Goal: Book appointment/travel/reservation

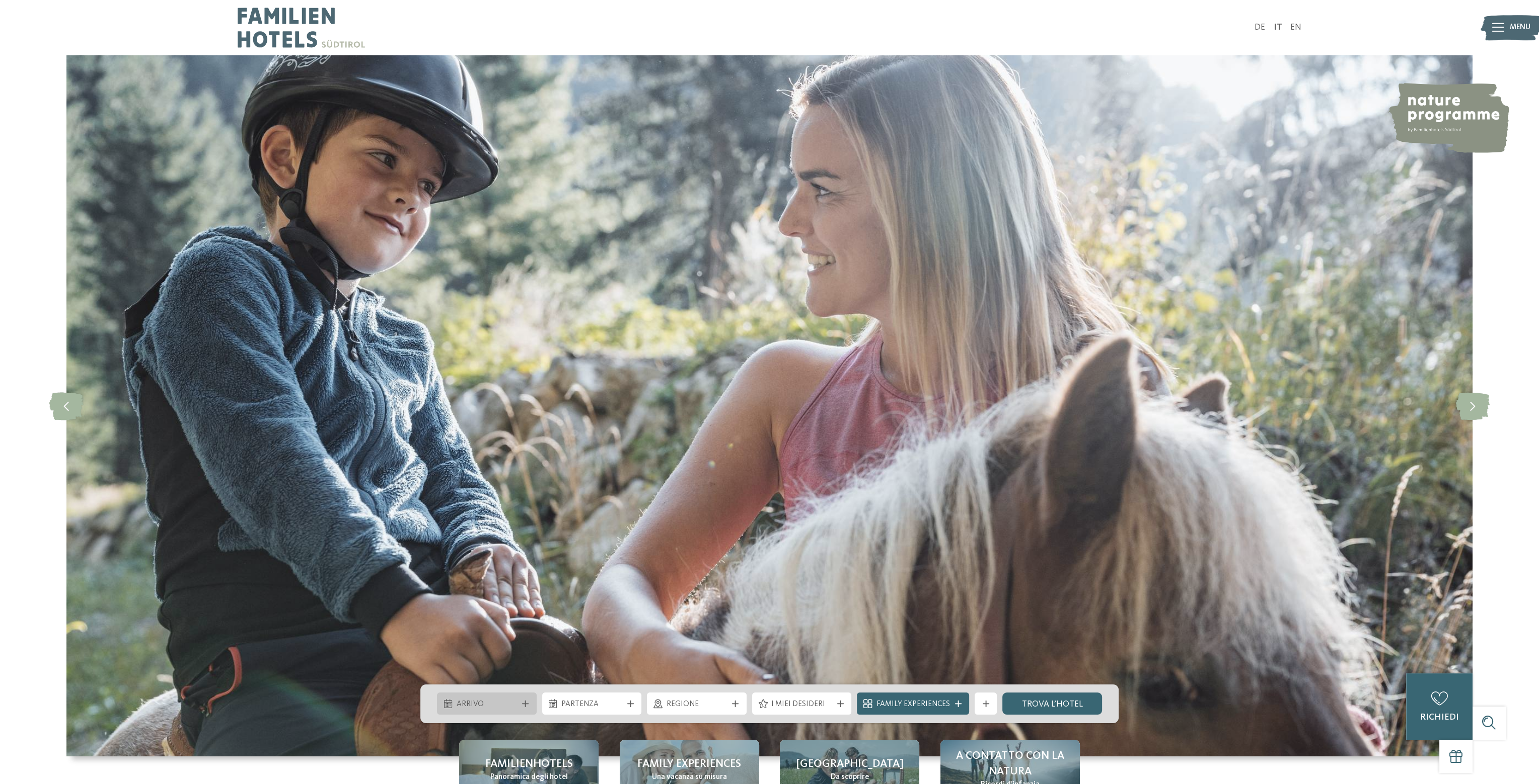
click at [519, 710] on div "Arrivo" at bounding box center [486, 703] width 99 height 22
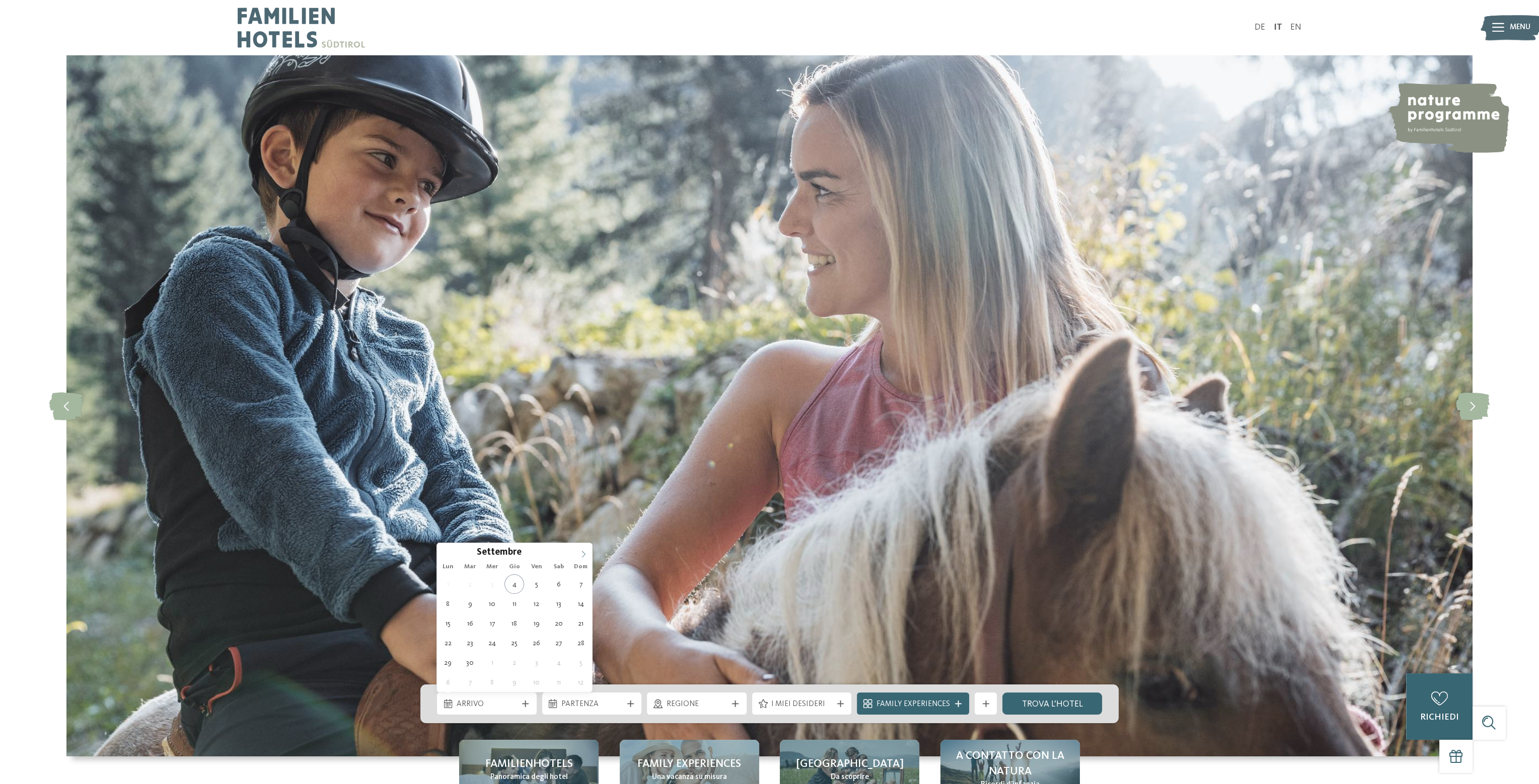
click at [580, 554] on icon at bounding box center [583, 554] width 7 height 7
type div "05.10.2025"
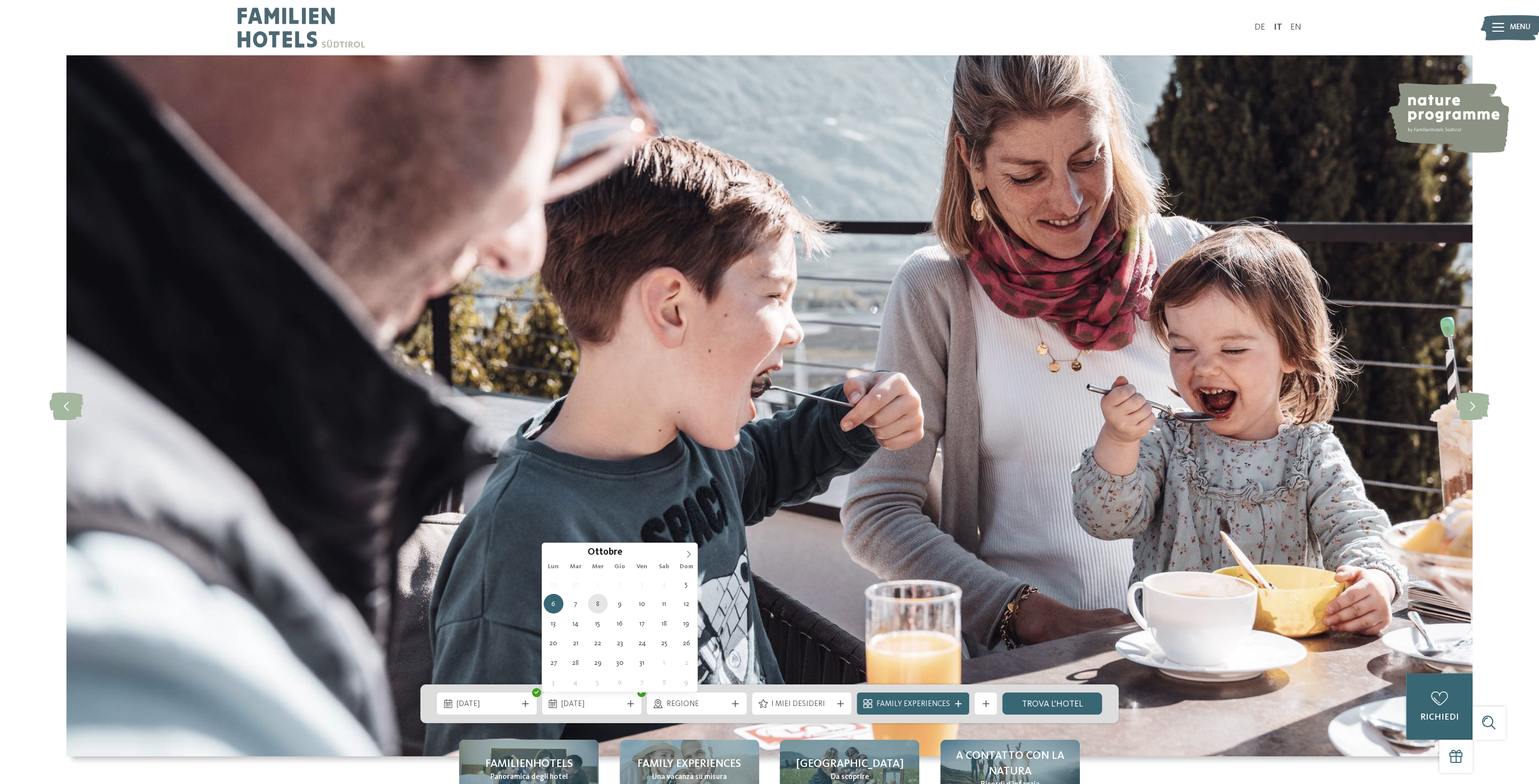
type div "08.10.2025"
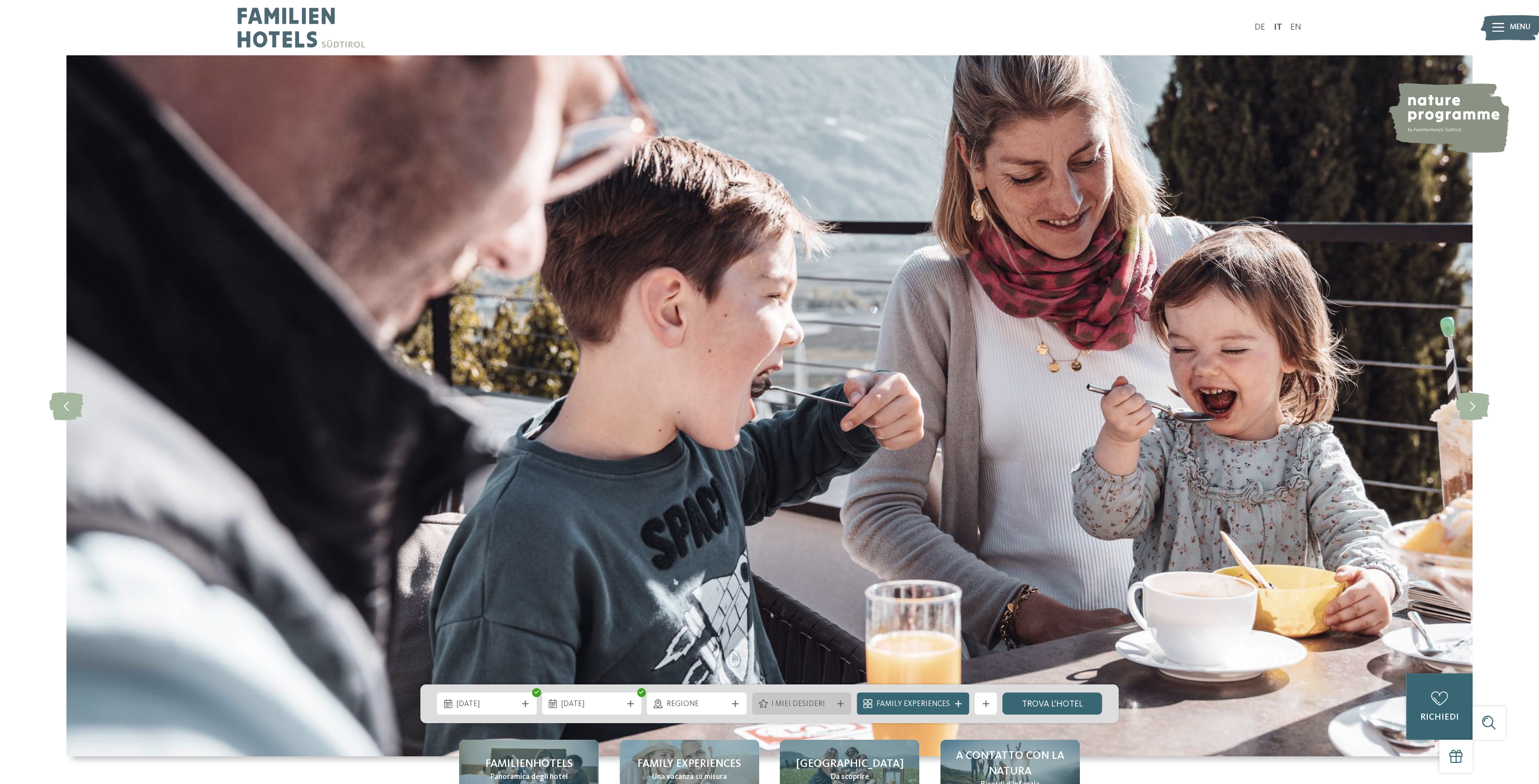
click at [834, 704] on div "I miei desideri" at bounding box center [801, 704] width 66 height 12
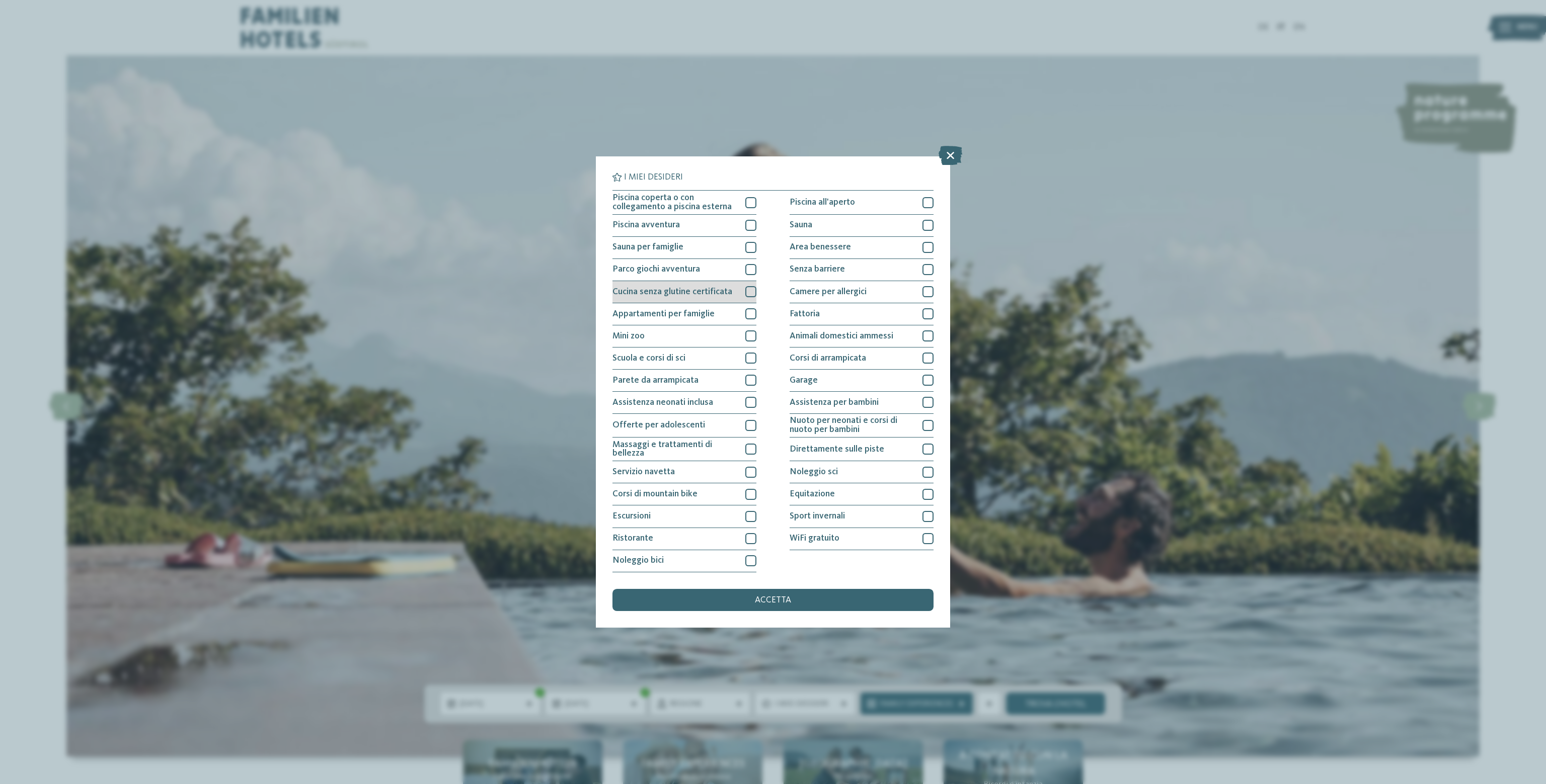
click at [751, 294] on div at bounding box center [751, 291] width 11 height 11
click at [804, 600] on div "accetta" at bounding box center [773, 600] width 321 height 22
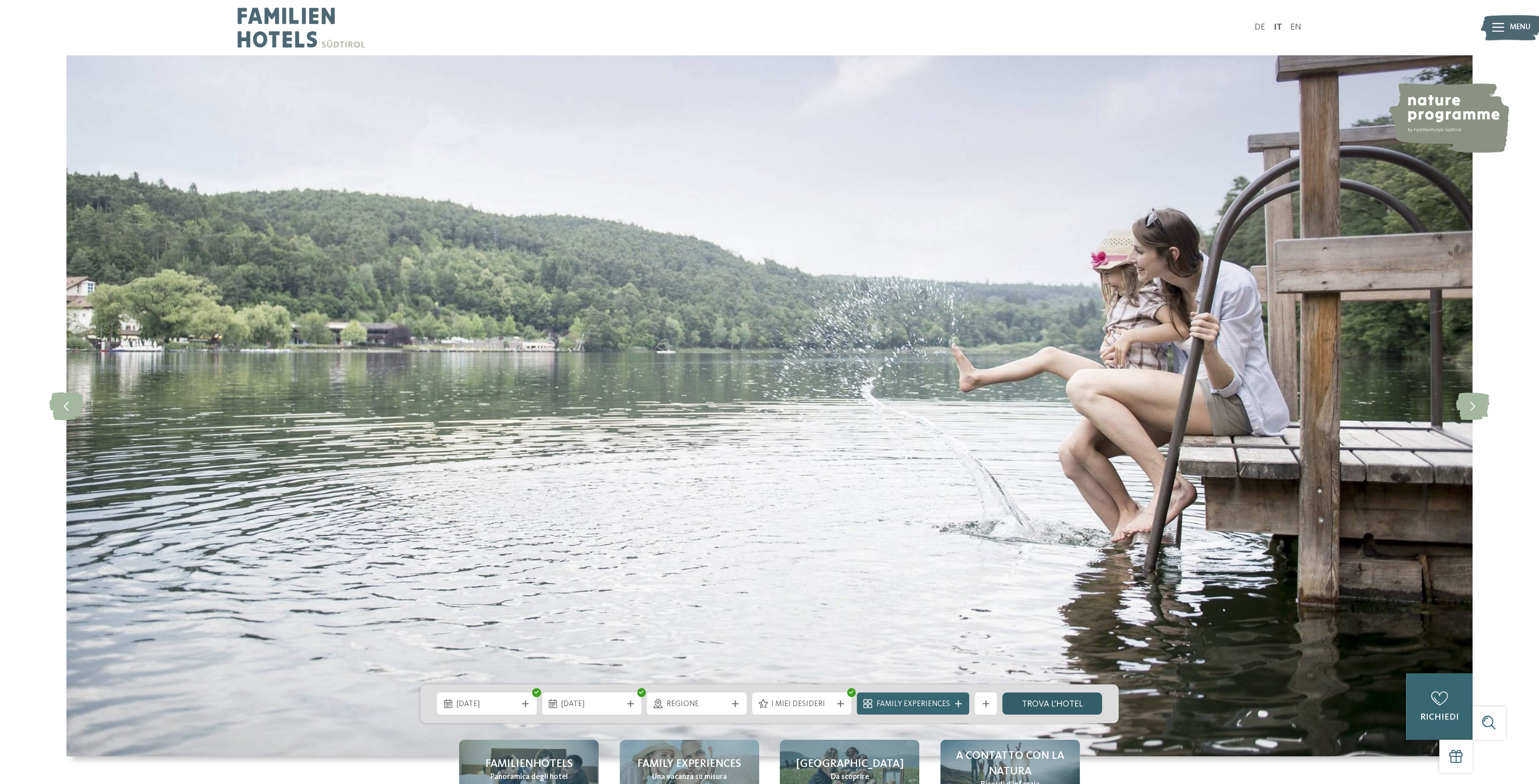
click at [1049, 703] on link "trova l’hotel" at bounding box center [1052, 703] width 99 height 22
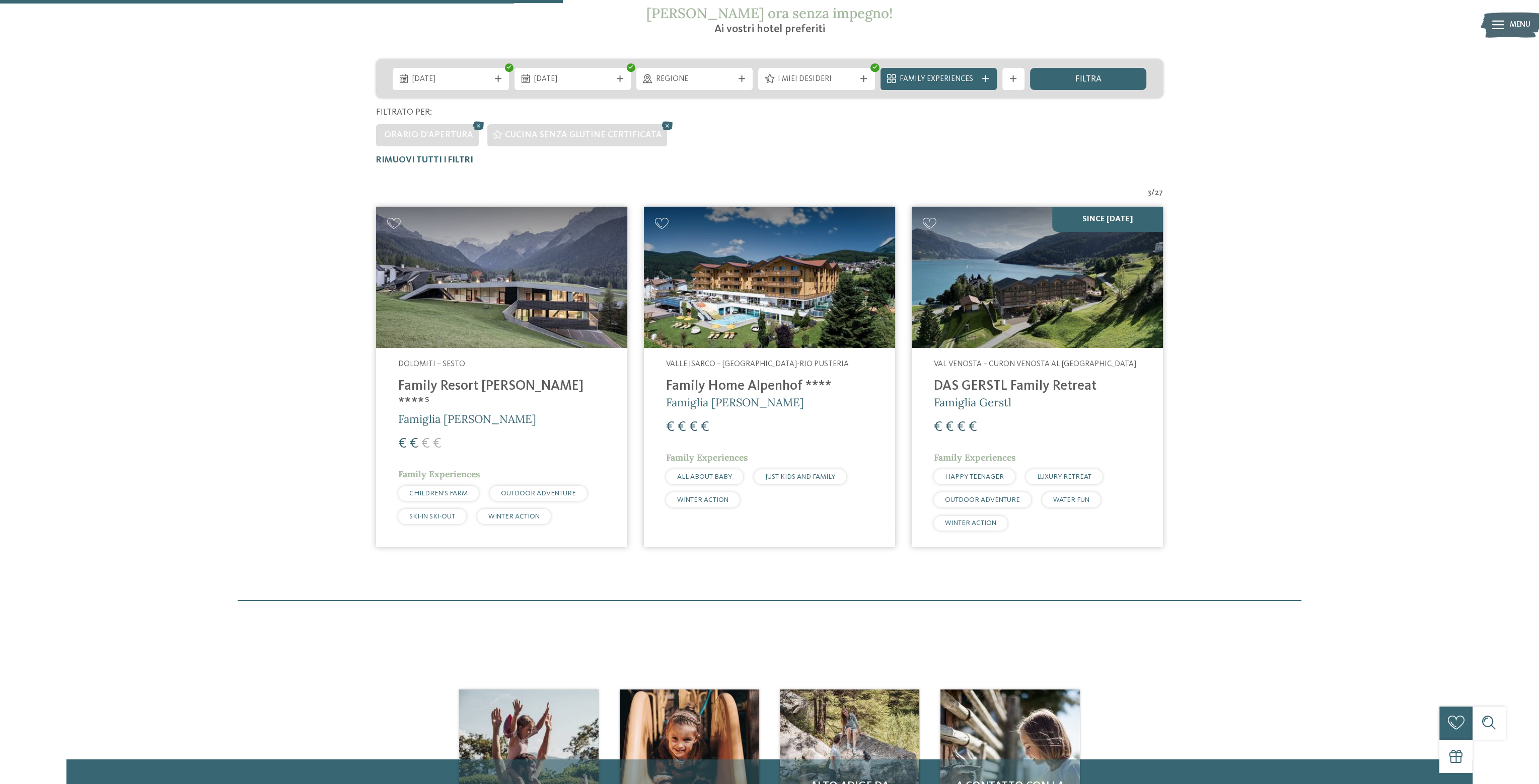
scroll to position [117, 0]
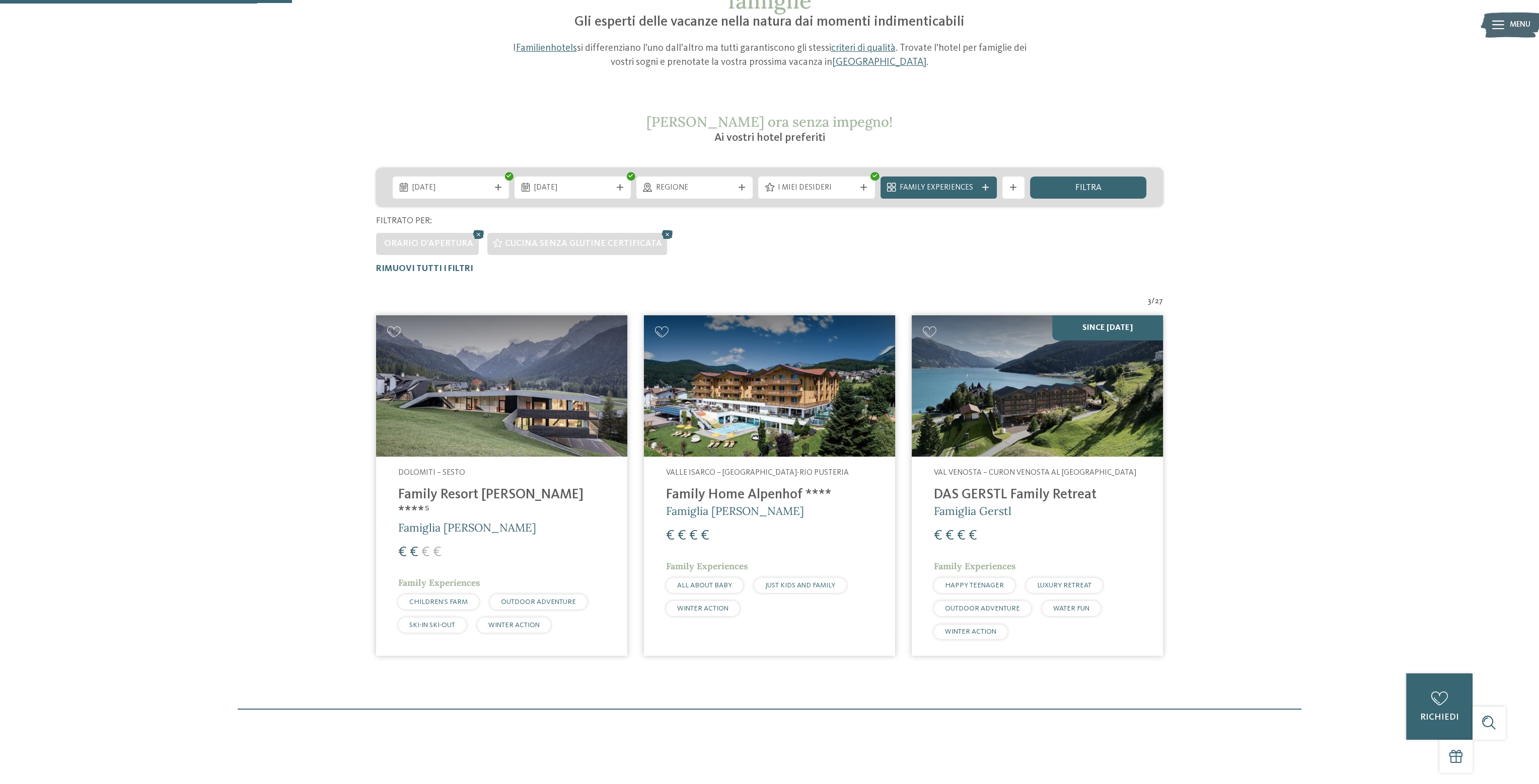
click at [521, 370] on img at bounding box center [502, 386] width 251 height 142
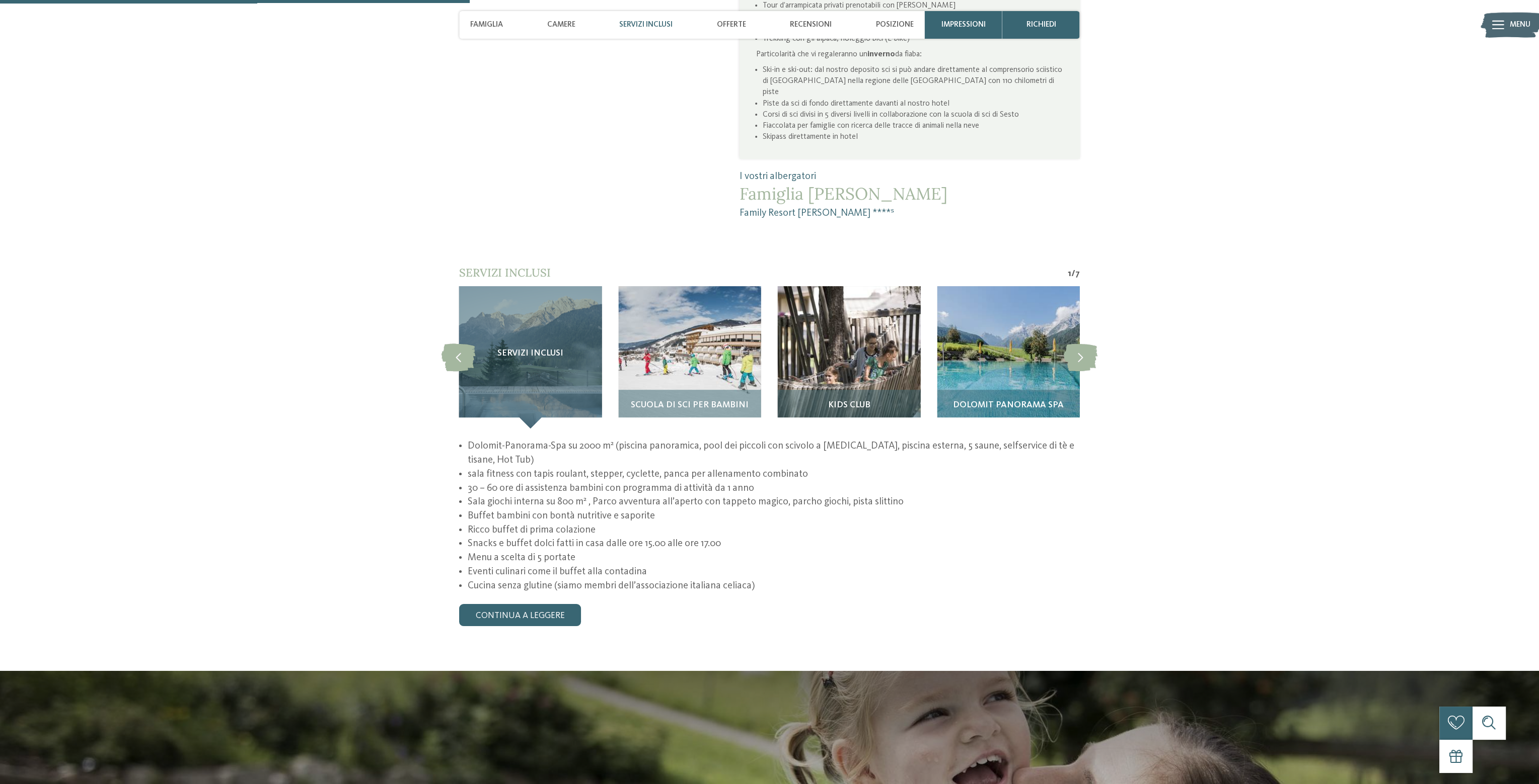
scroll to position [1006, 0]
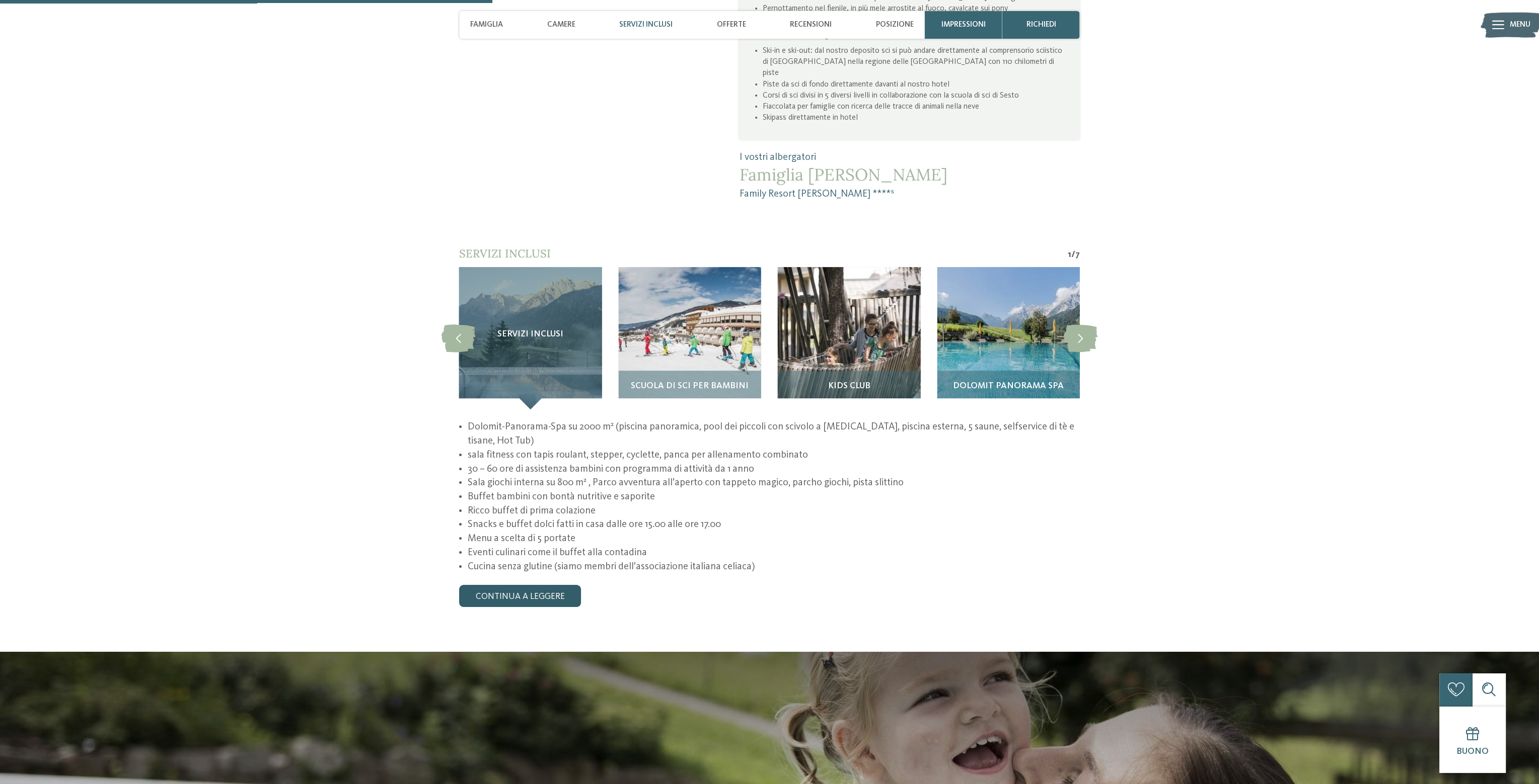
click at [529, 585] on link "continua a leggere" at bounding box center [520, 596] width 121 height 22
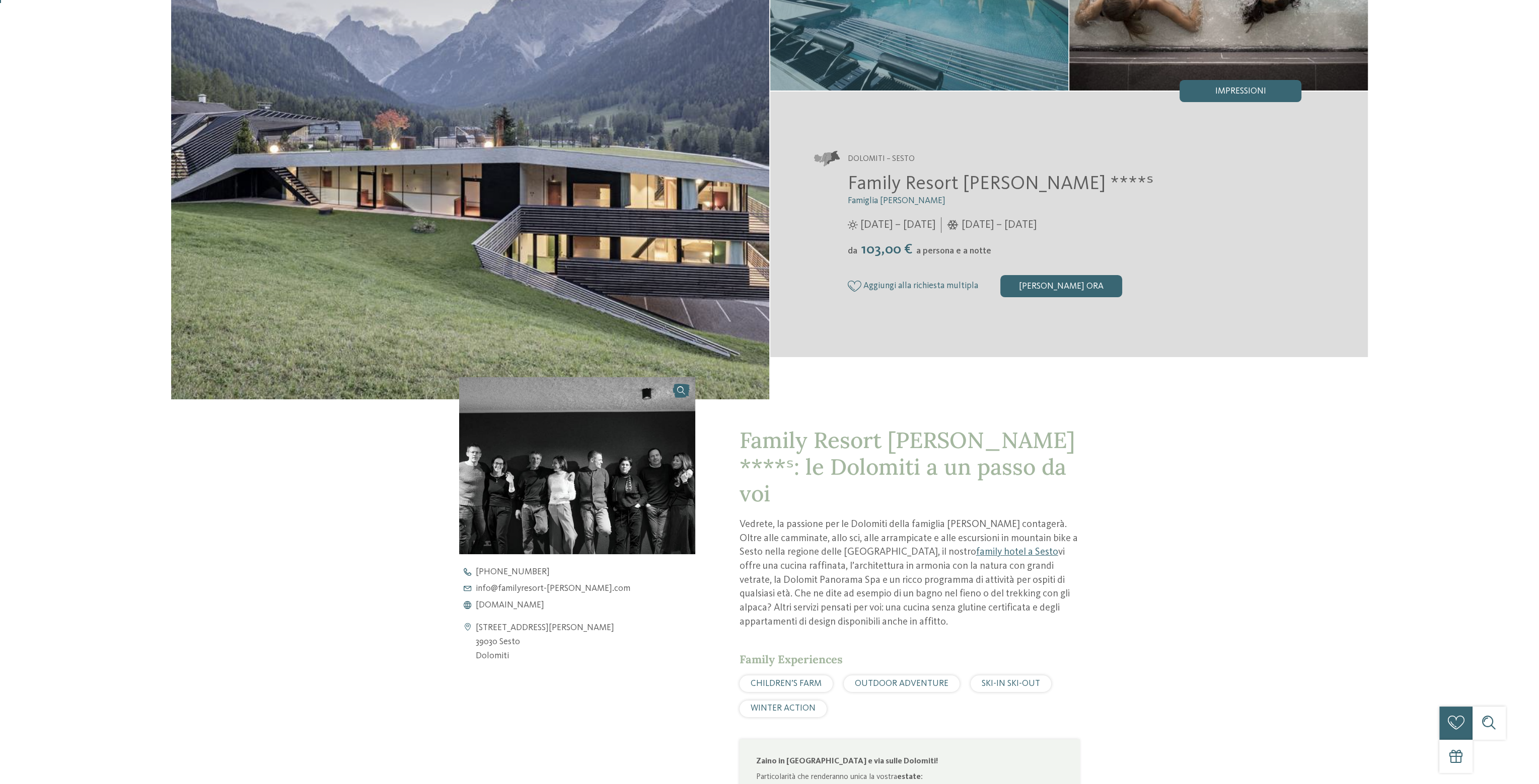
scroll to position [0, 0]
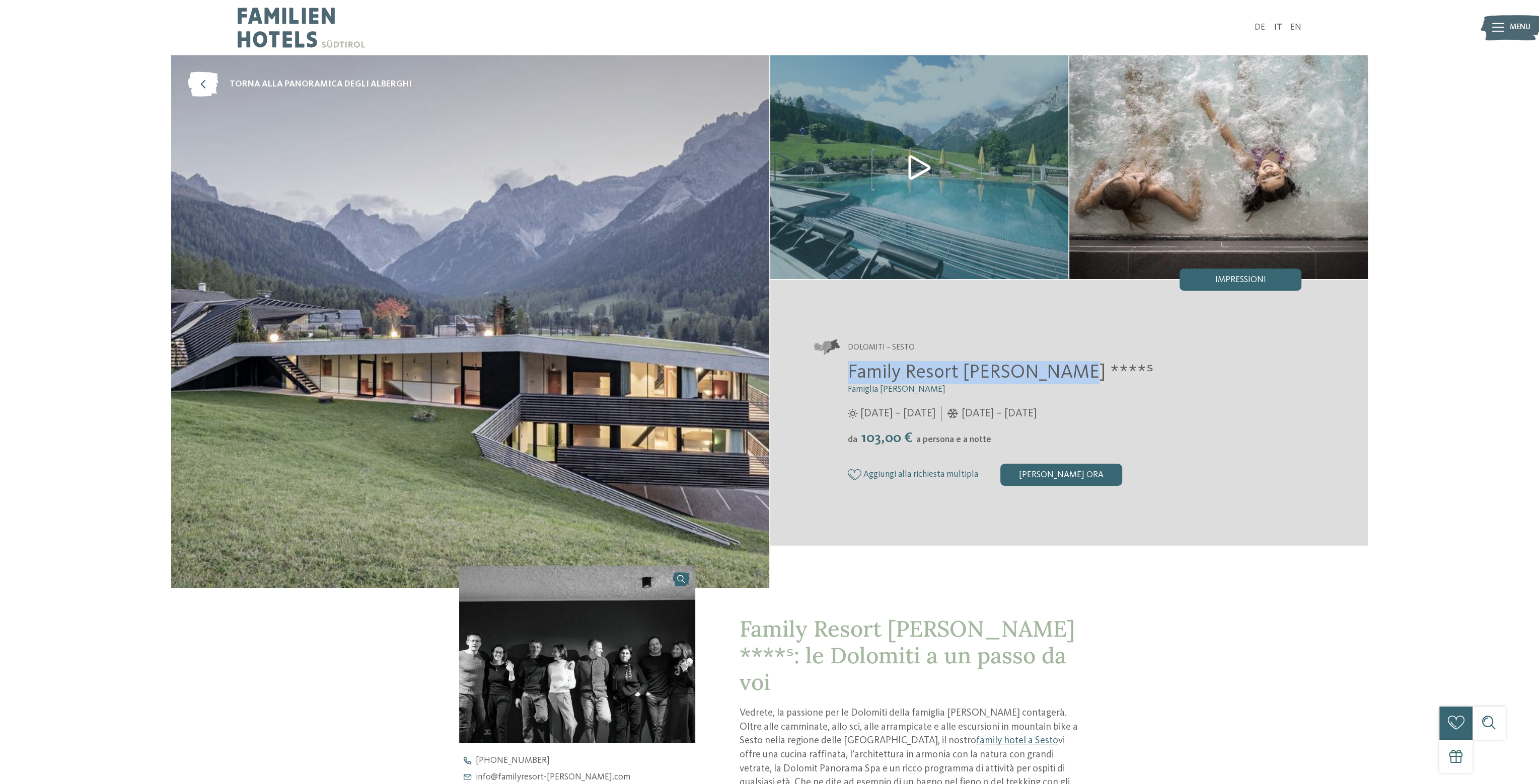
drag, startPoint x: 1056, startPoint y: 370, endPoint x: 843, endPoint y: 380, distance: 213.2
click at [843, 380] on div "Family Resort [PERSON_NAME] ****ˢ Famiglia [PERSON_NAME] [DATE] – [DATE] da" at bounding box center [1058, 423] width 487 height 125
copy span "Family Resort [PERSON_NAME] ****ˢ"
